Goal: Task Accomplishment & Management: Use online tool/utility

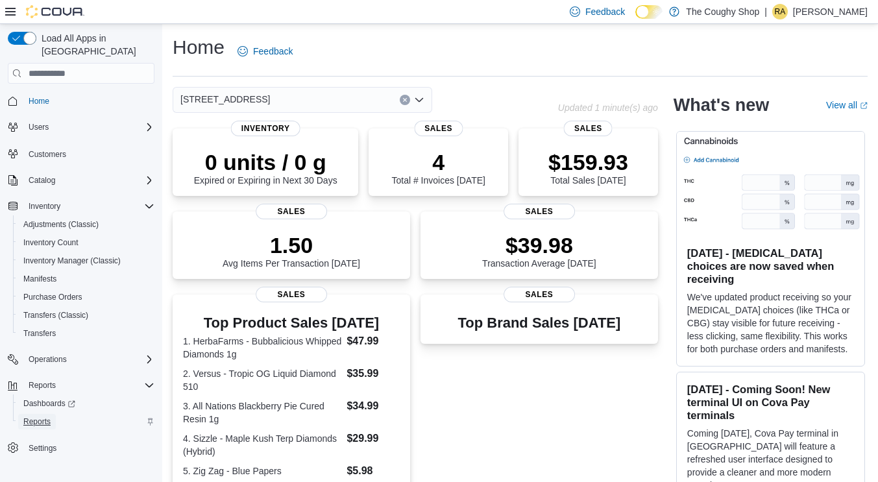
click at [33, 414] on span "Reports" at bounding box center [36, 422] width 27 height 16
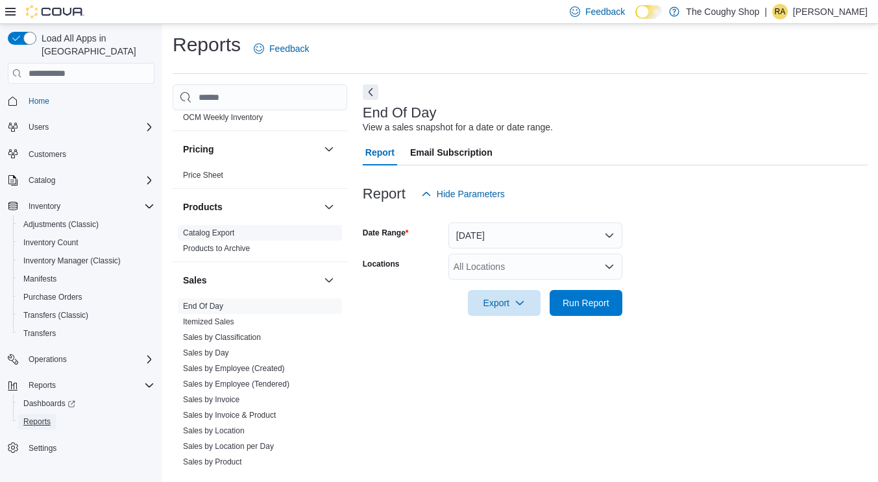
scroll to position [649, 0]
click at [247, 344] on span "Sales by Day" at bounding box center [260, 352] width 164 height 16
click at [220, 347] on span "Sales by Day" at bounding box center [206, 352] width 46 height 10
click at [196, 347] on link "Sales by Day" at bounding box center [206, 351] width 46 height 9
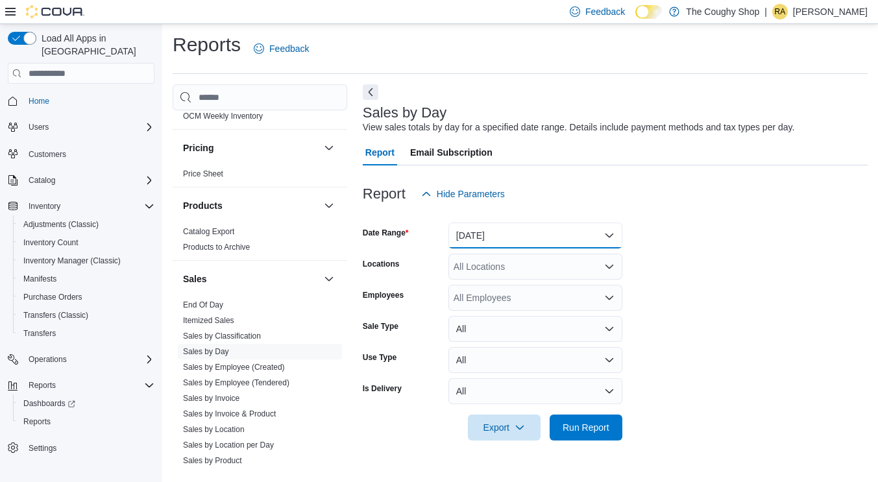
click at [525, 238] on button "[DATE]" at bounding box center [535, 236] width 174 height 26
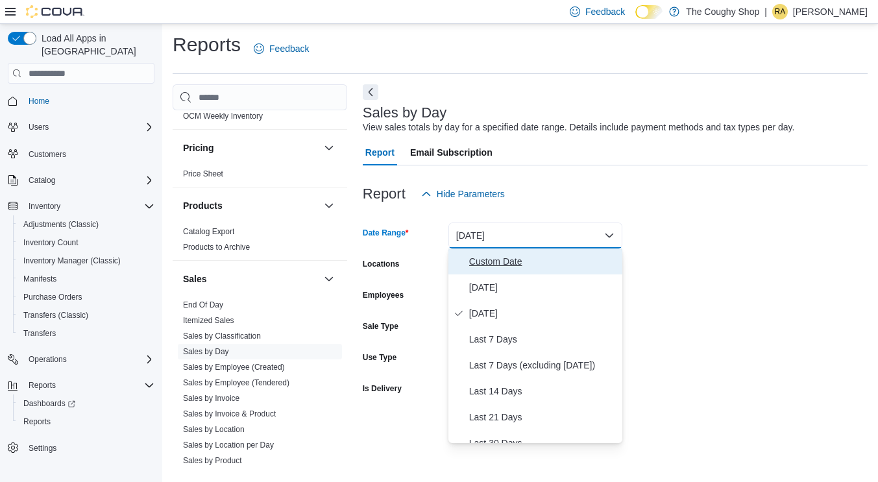
click at [511, 258] on span "Custom Date" at bounding box center [543, 262] width 148 height 16
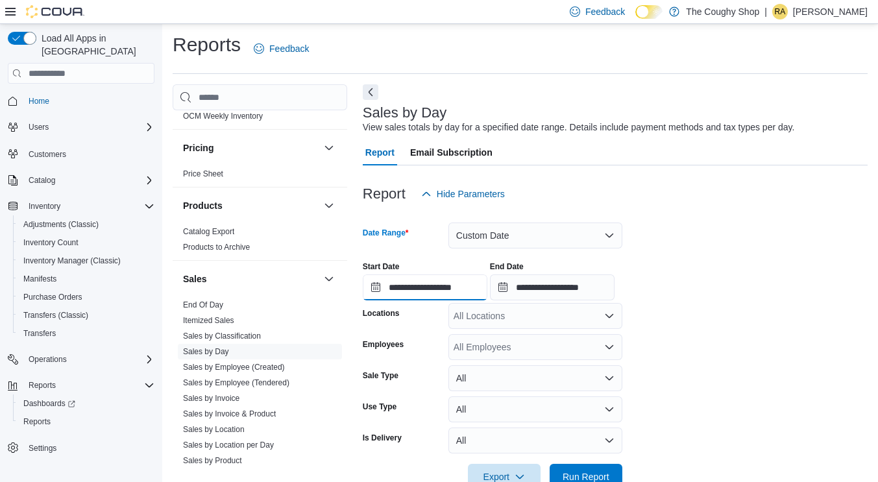
click at [439, 291] on input "**********" at bounding box center [425, 288] width 125 height 26
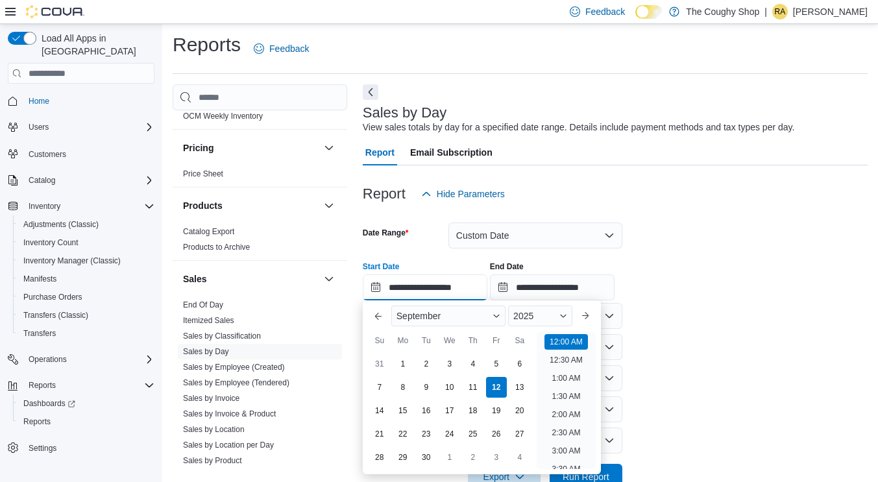
scroll to position [40, 0]
click at [449, 363] on div "3" at bounding box center [449, 364] width 23 height 23
type input "**********"
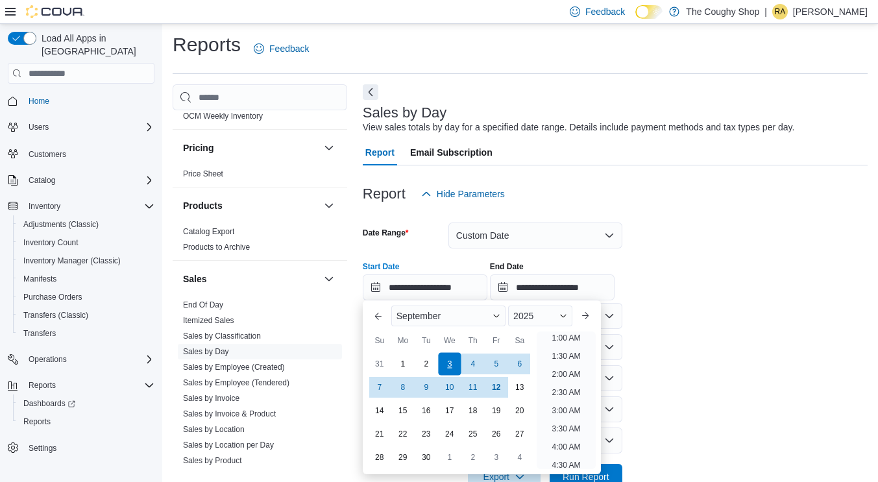
scroll to position [3, 0]
click at [529, 297] on input "**********" at bounding box center [552, 288] width 125 height 26
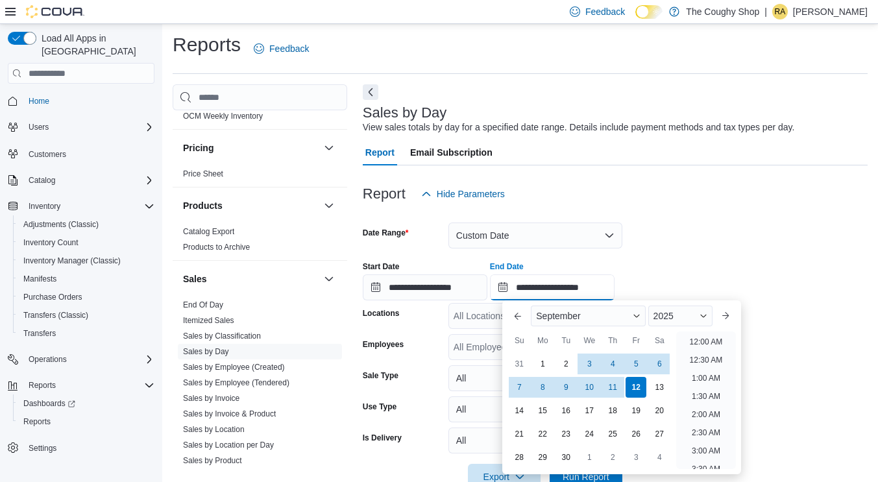
scroll to position [737, 0]
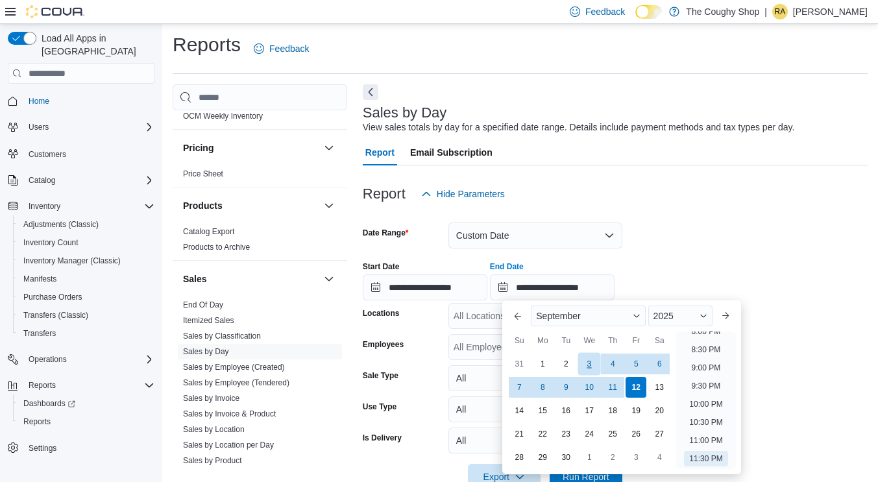
click at [591, 363] on div "3" at bounding box center [589, 364] width 23 height 23
type input "**********"
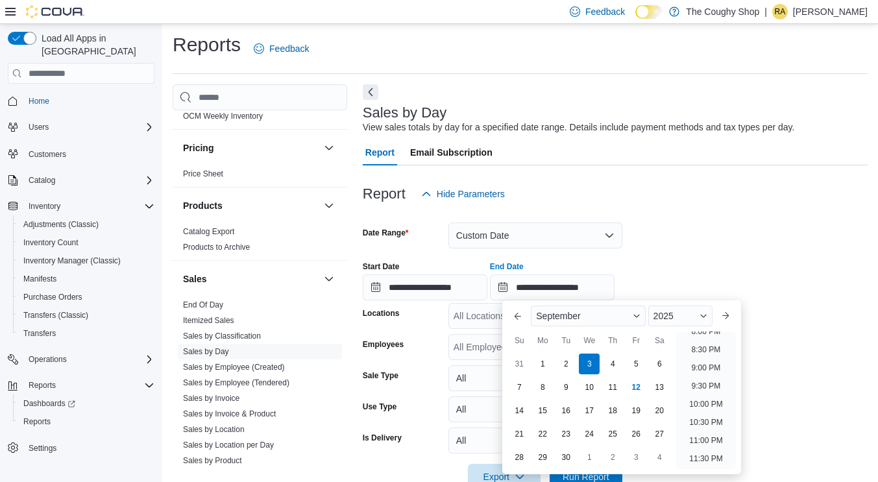
click at [660, 263] on div "**********" at bounding box center [615, 275] width 505 height 49
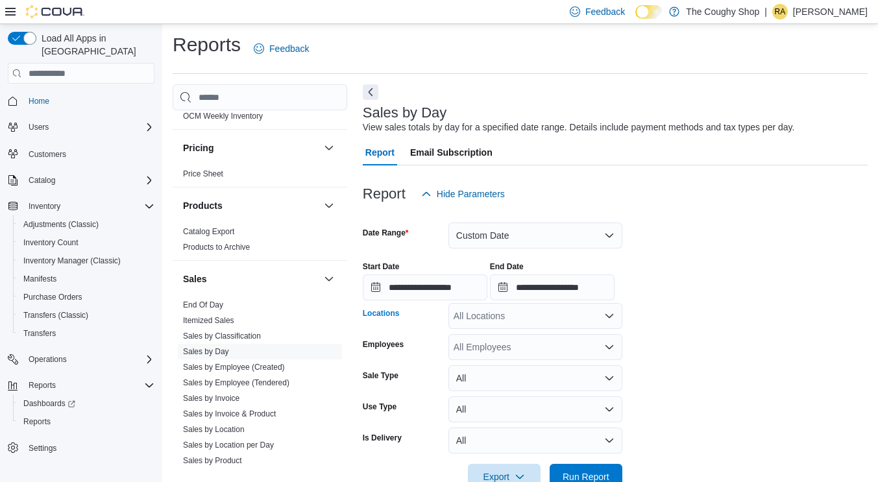
click at [548, 318] on div "All Locations" at bounding box center [535, 316] width 174 height 26
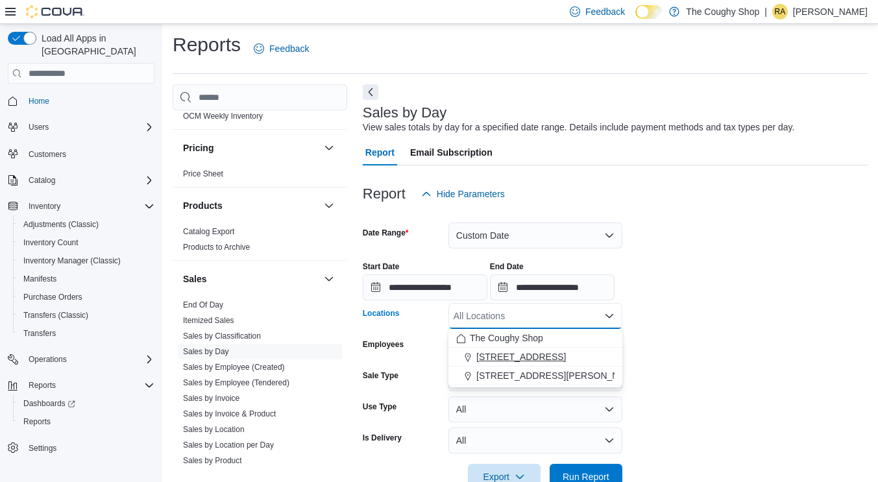
click at [524, 354] on span "[STREET_ADDRESS]" at bounding box center [521, 356] width 90 height 13
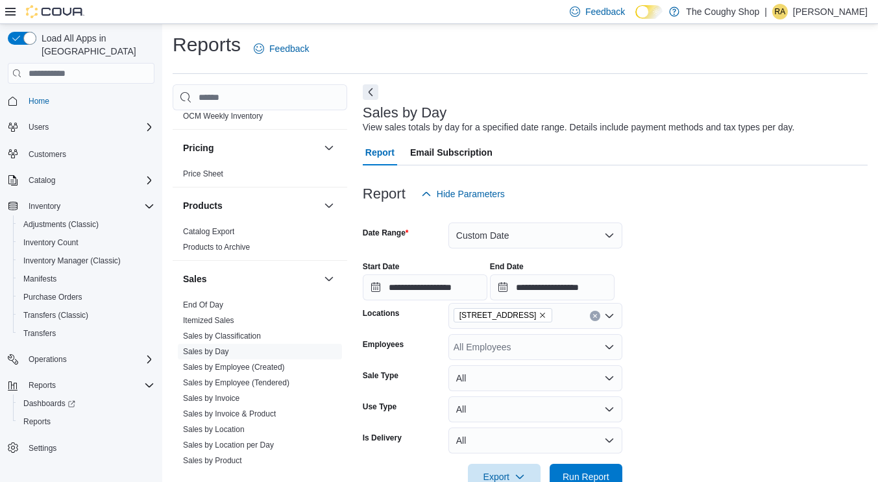
click at [658, 375] on form "**********" at bounding box center [615, 348] width 505 height 283
click at [601, 467] on span "Run Report" at bounding box center [586, 476] width 57 height 26
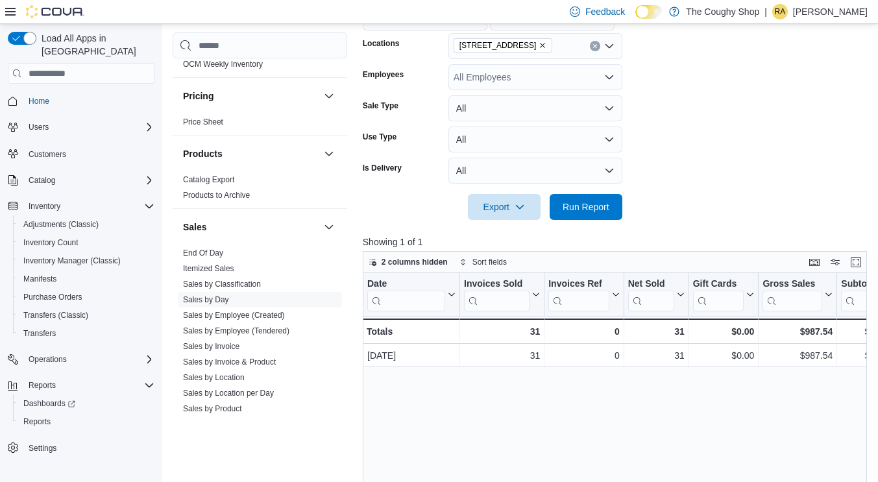
scroll to position [178, 0]
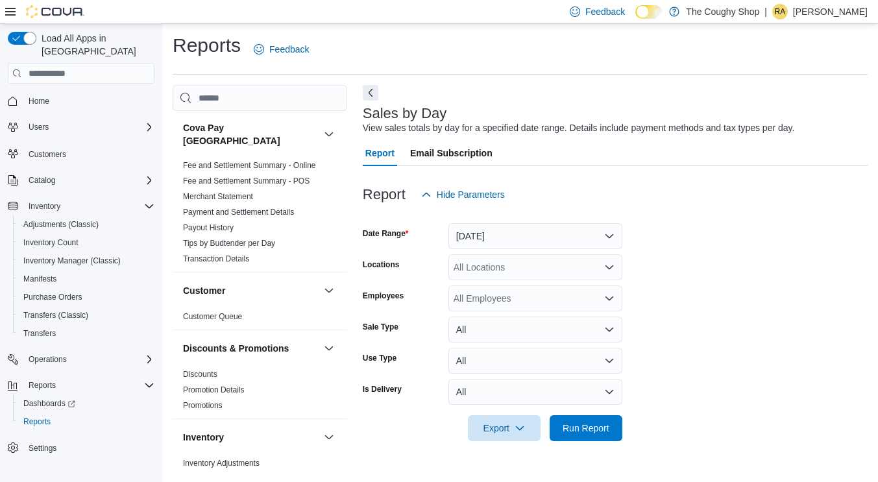
scroll to position [3, 0]
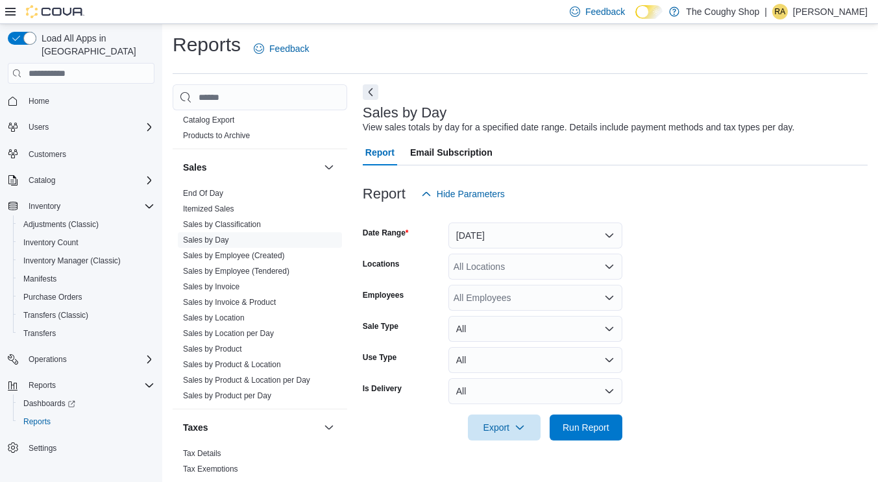
scroll to position [774, 0]
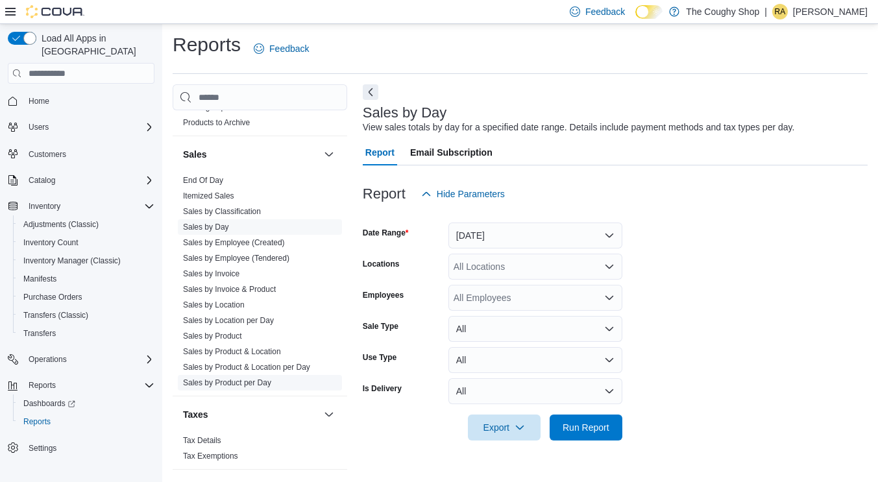
click at [262, 377] on span "Sales by Product per Day" at bounding box center [260, 383] width 164 height 16
click at [241, 378] on link "Sales by Product per Day" at bounding box center [227, 382] width 88 height 9
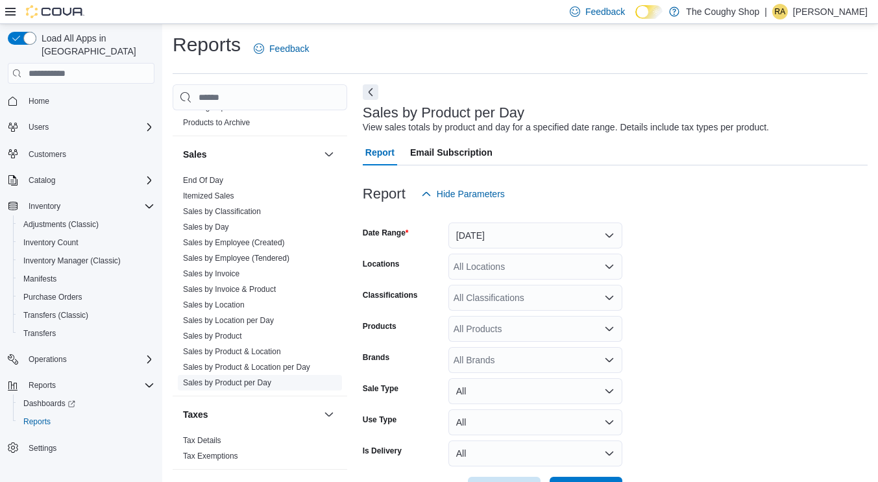
scroll to position [30, 0]
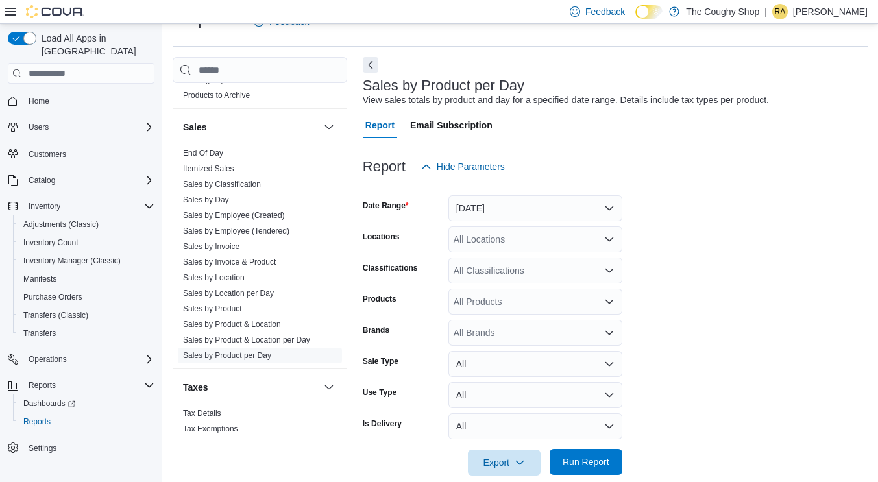
click at [589, 456] on span "Run Report" at bounding box center [586, 462] width 57 height 26
click at [546, 239] on div "All Locations" at bounding box center [535, 240] width 174 height 26
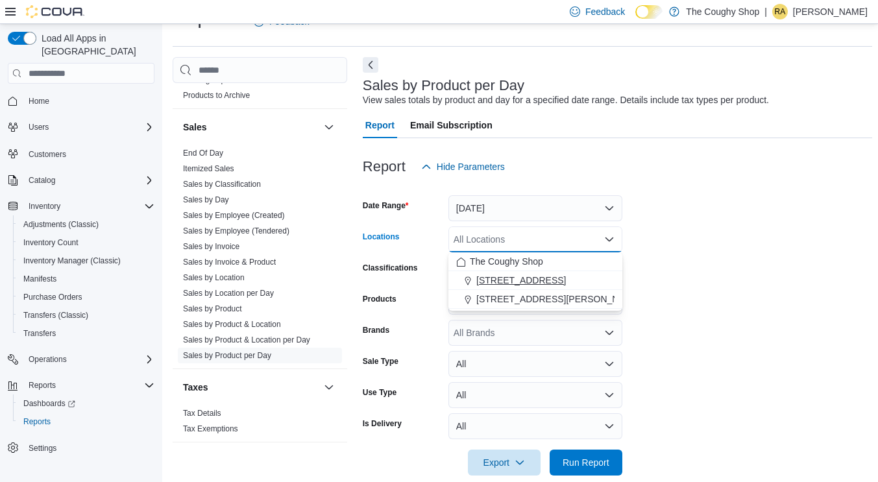
click at [542, 280] on span "[STREET_ADDRESS]" at bounding box center [521, 280] width 90 height 13
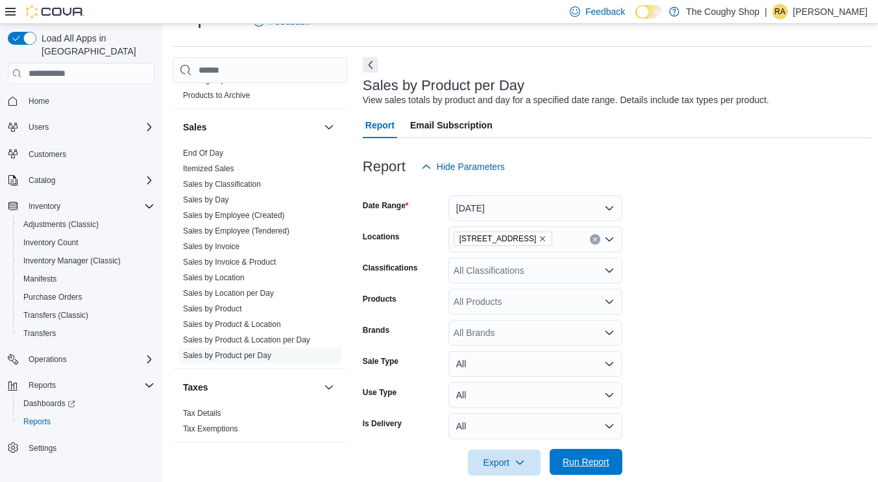
click at [589, 460] on span "Run Report" at bounding box center [586, 462] width 47 height 13
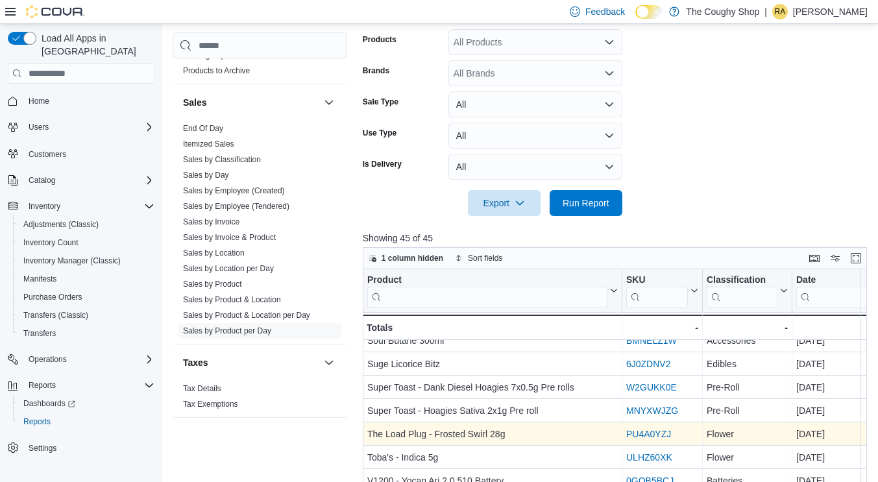
scroll to position [450, 0]
